Goal: Navigation & Orientation: Find specific page/section

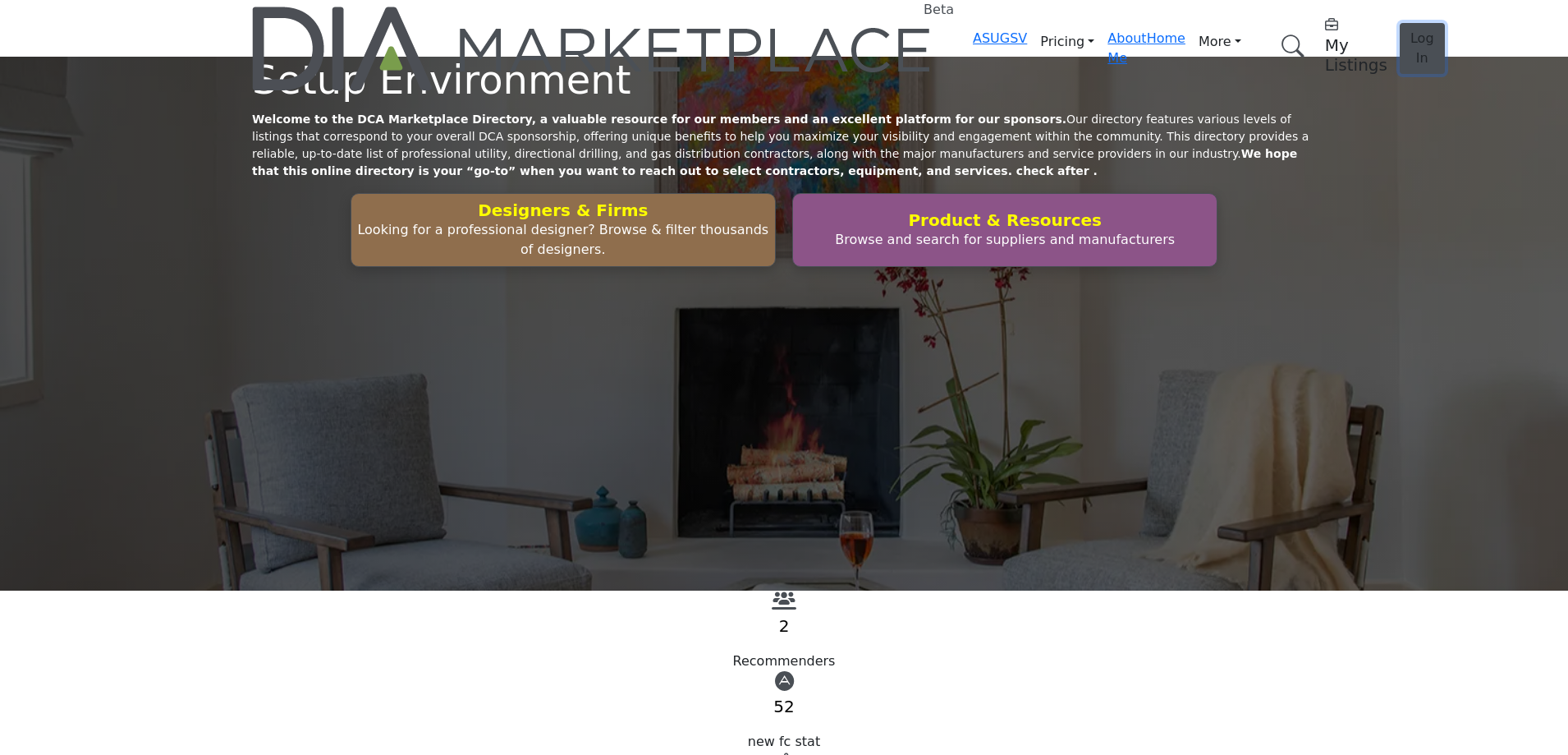
click at [1410, 30] on span "Log In" at bounding box center [1422, 48] width 24 height 36
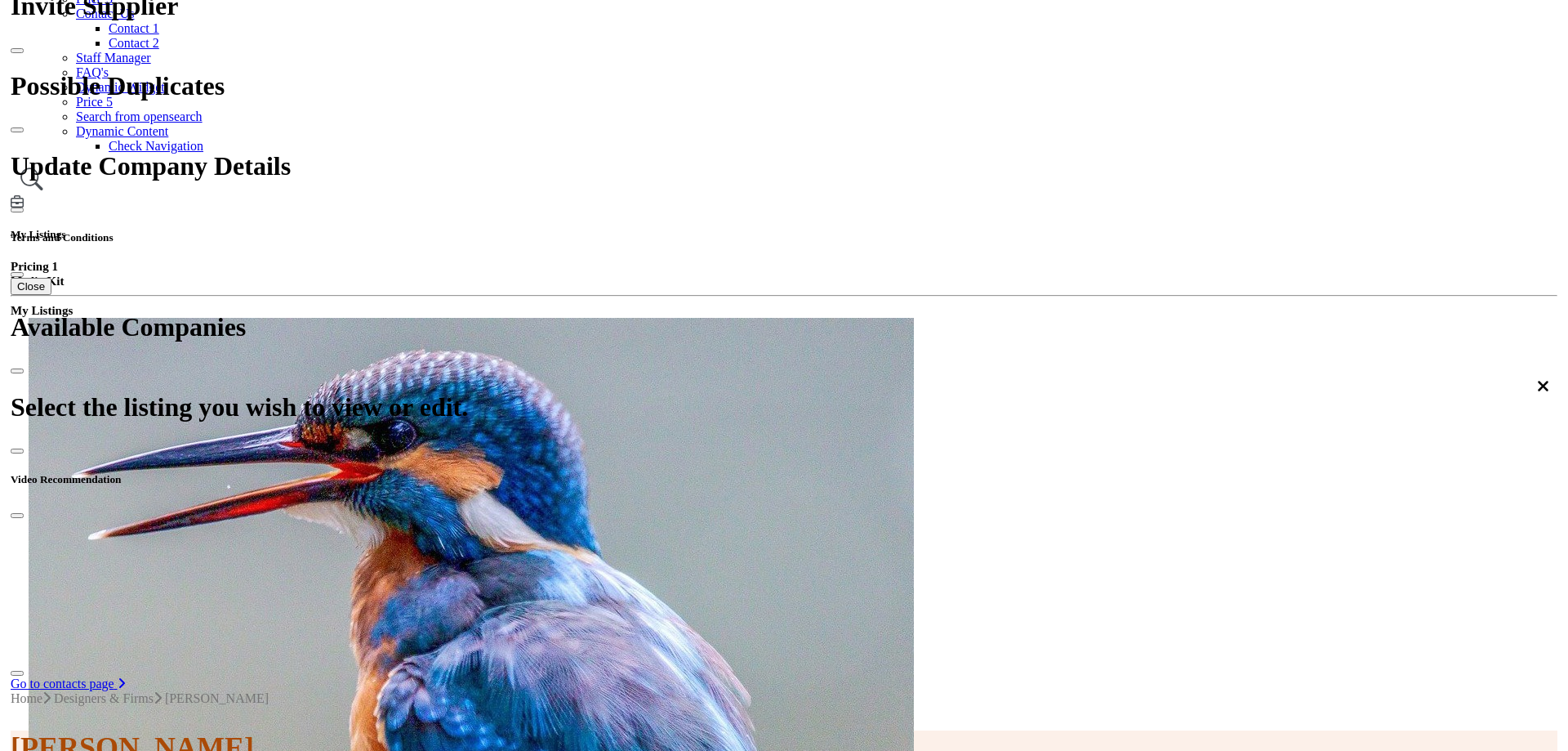
scroll to position [163, 0]
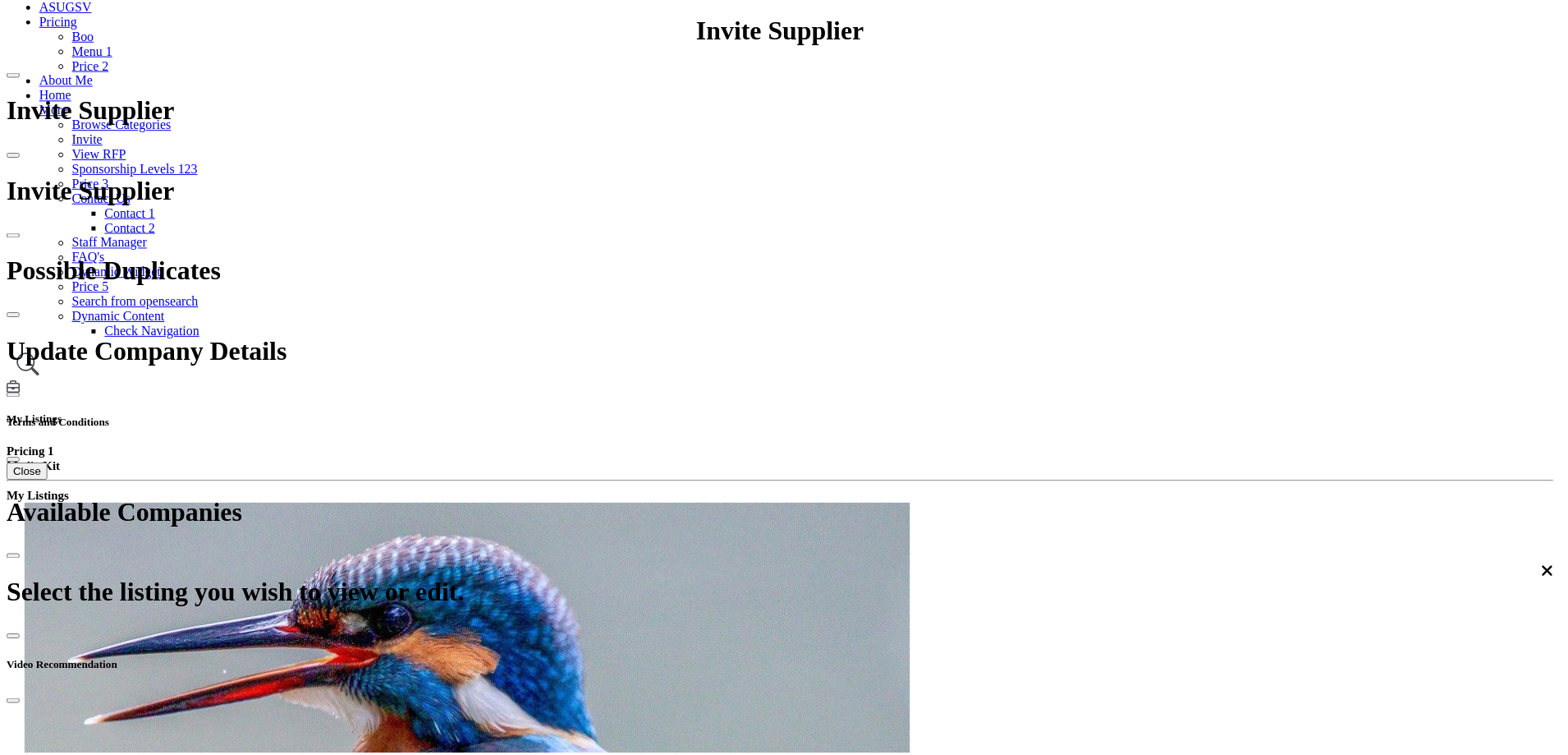
scroll to position [575, 0]
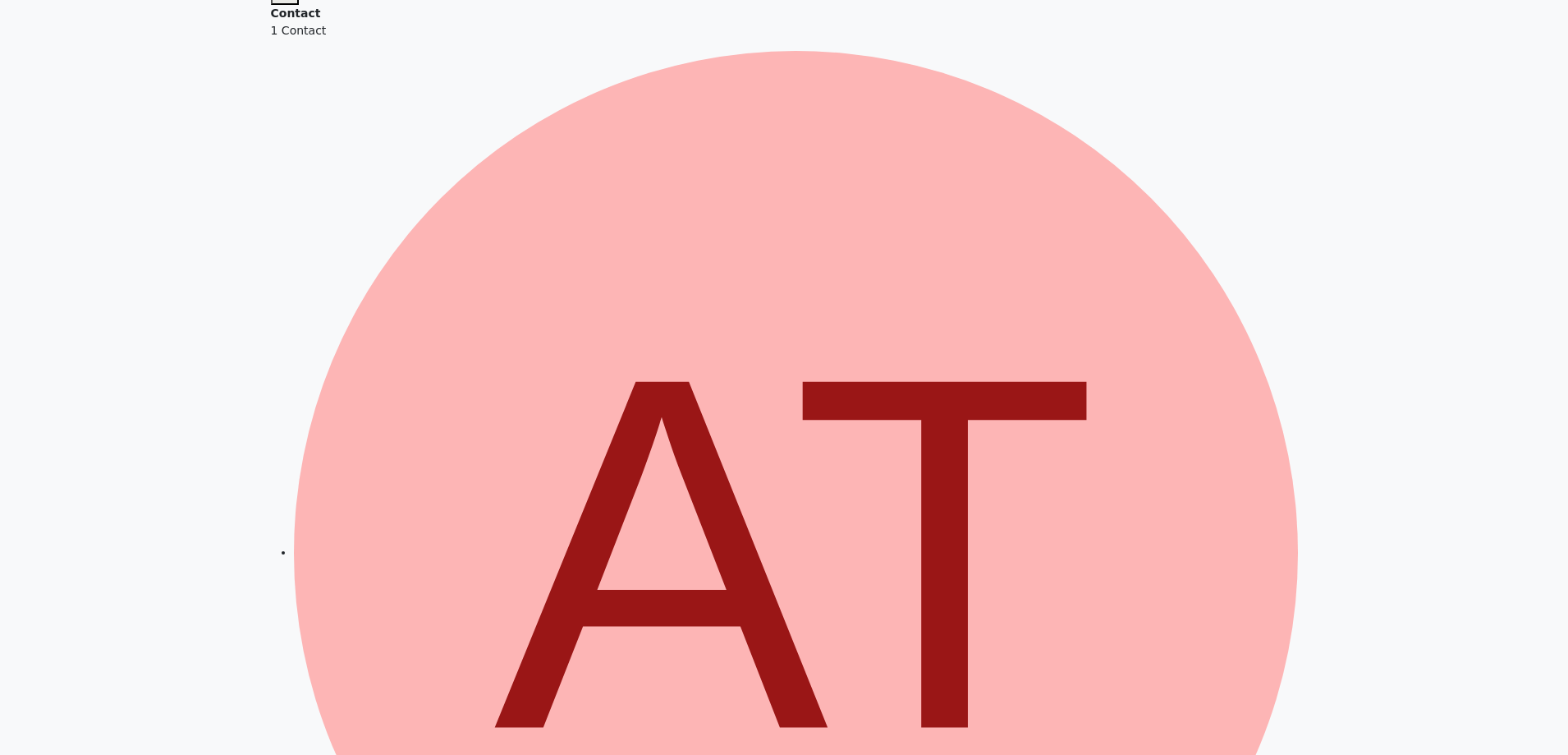
scroll to position [657, 0]
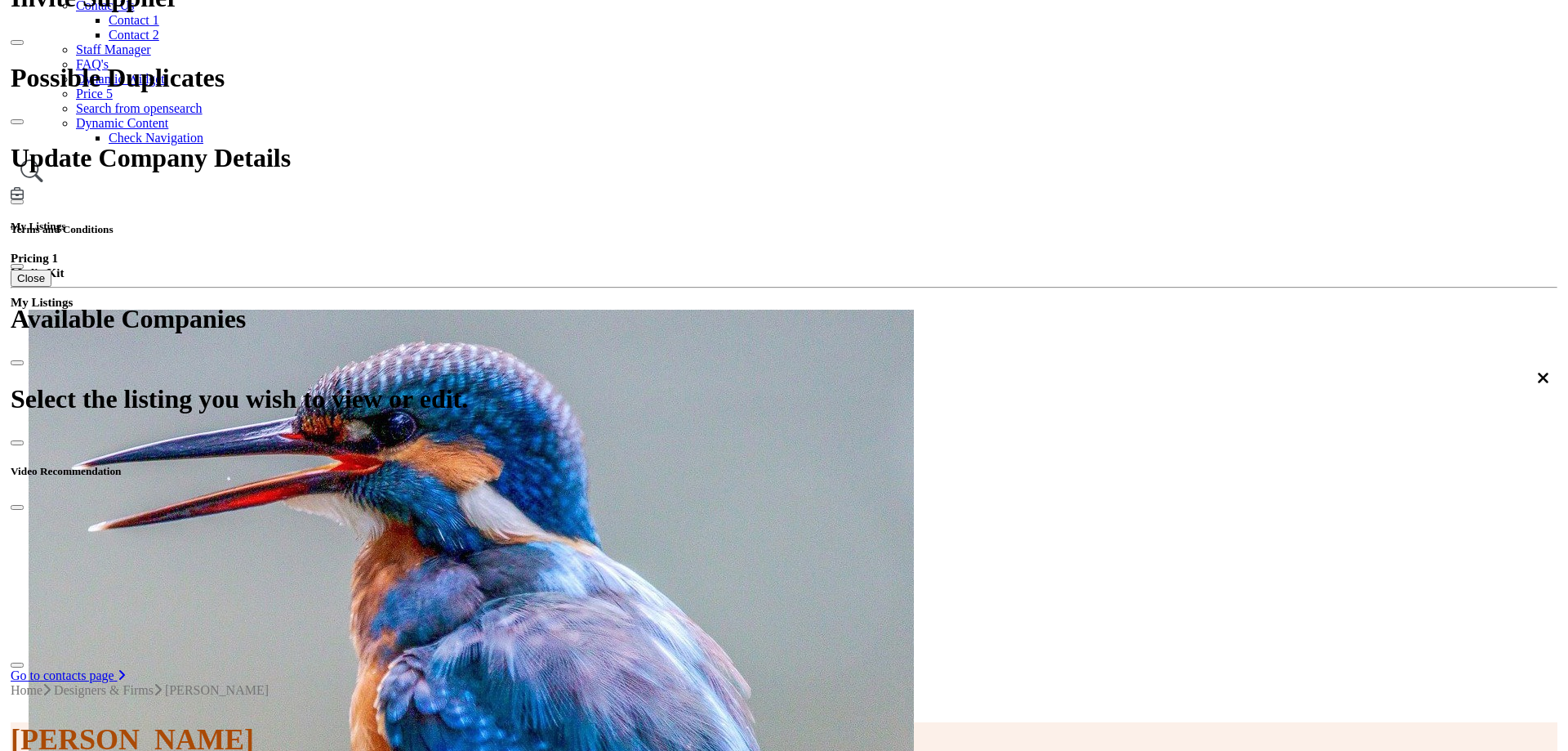
scroll to position [82, 0]
